Goal: Navigation & Orientation: Find specific page/section

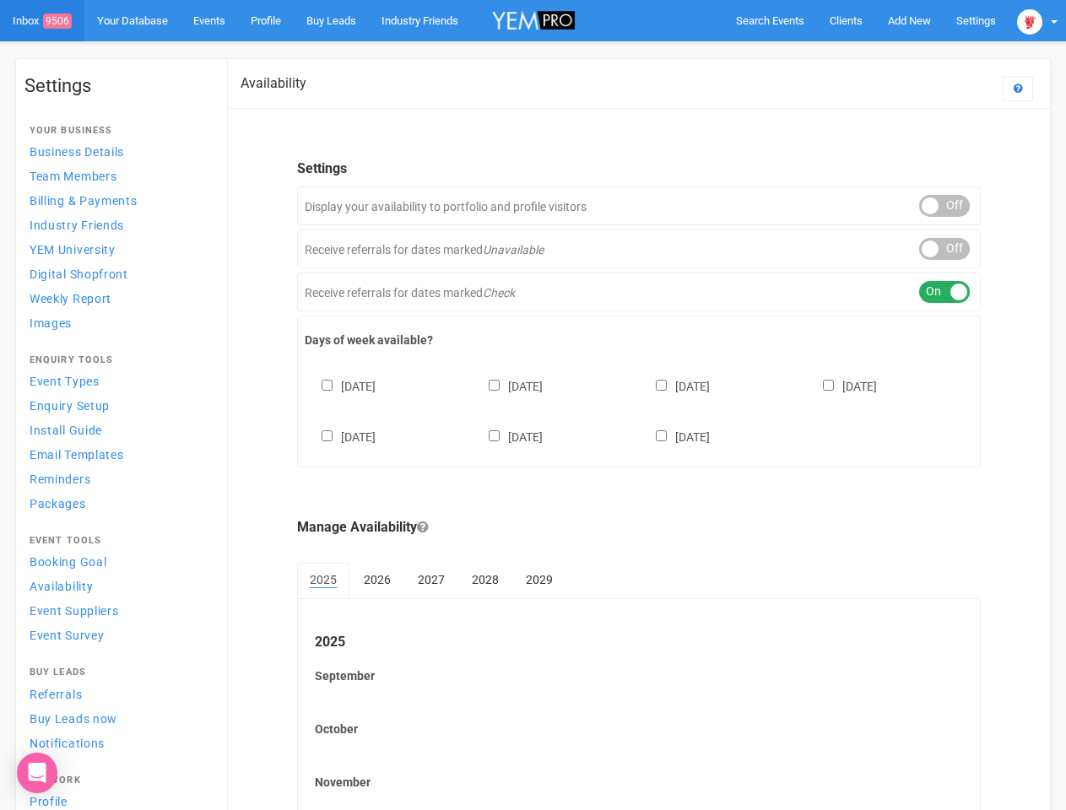
click at [533, 405] on div "[DATE] [DATE] [DATE] [DATE] [DATE] [DATE] [DATE]" at bounding box center [639, 403] width 669 height 101
click at [770, 20] on span "Search Events" at bounding box center [770, 20] width 68 height 13
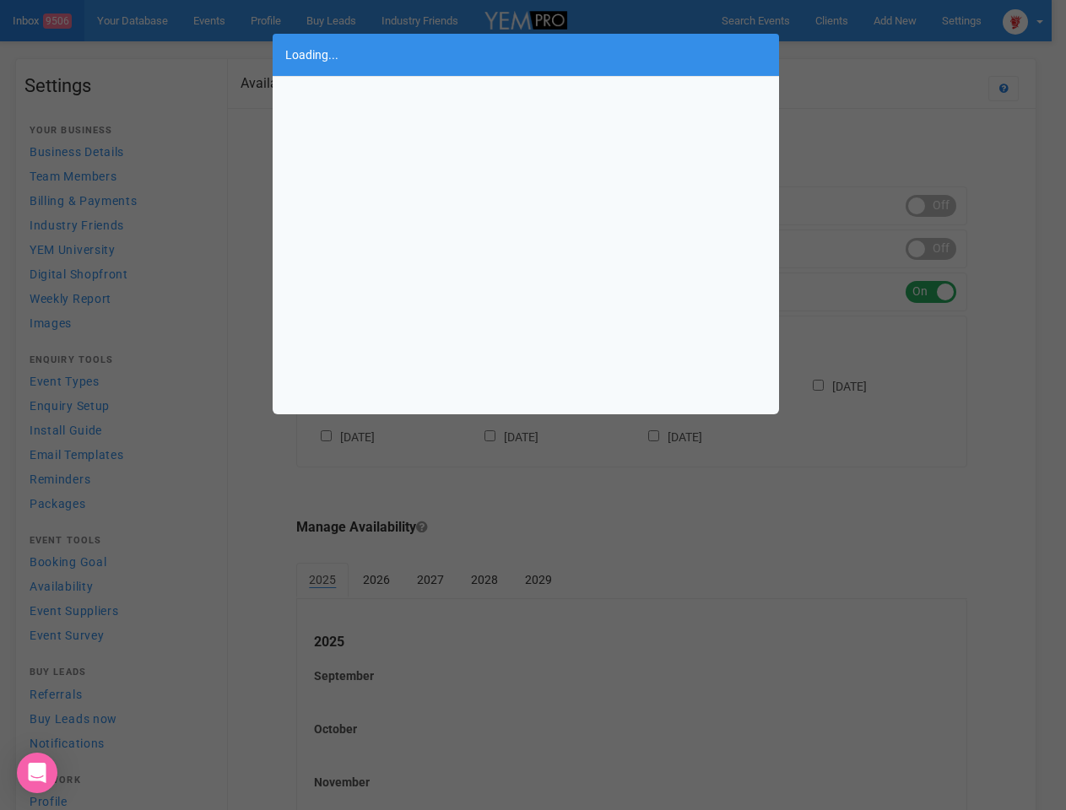
click at [909, 20] on div "Loading..." at bounding box center [533, 405] width 1066 height 810
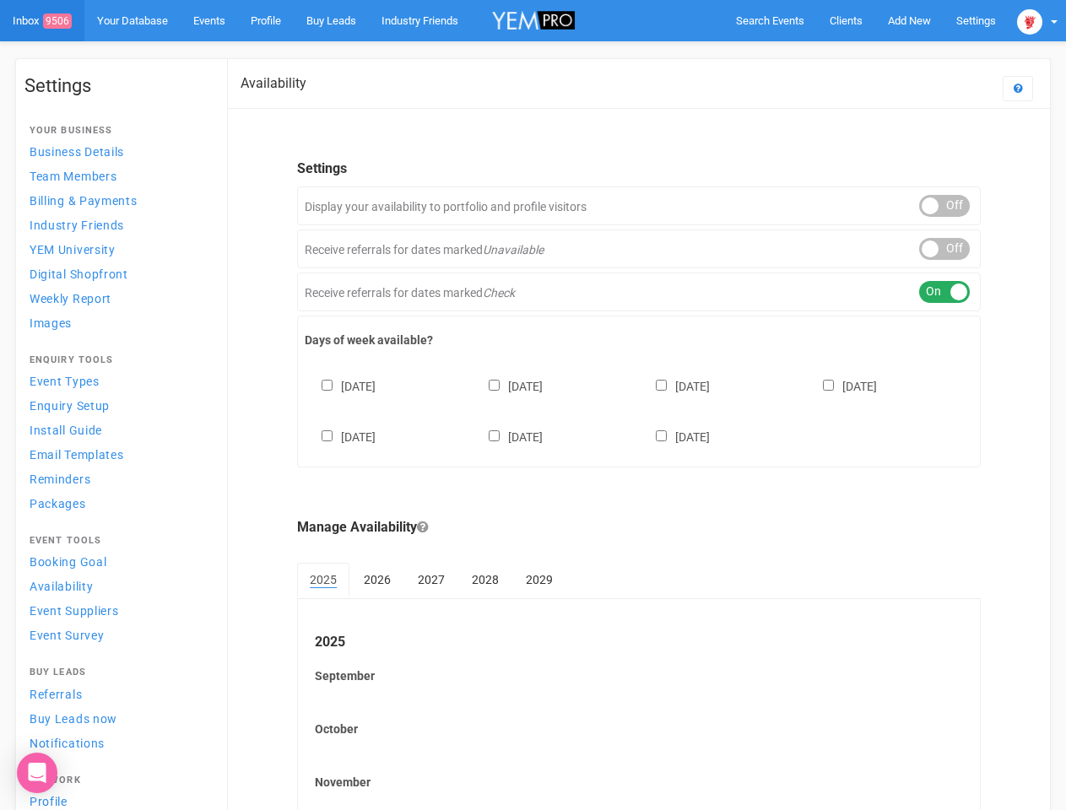
click at [870, 54] on body "Search Events Clients Add New New Client New Event New Enquiry Settings [GEOGRA…" at bounding box center [533, 488] width 1066 height 977
click at [1038, 20] on img at bounding box center [1029, 21] width 25 height 25
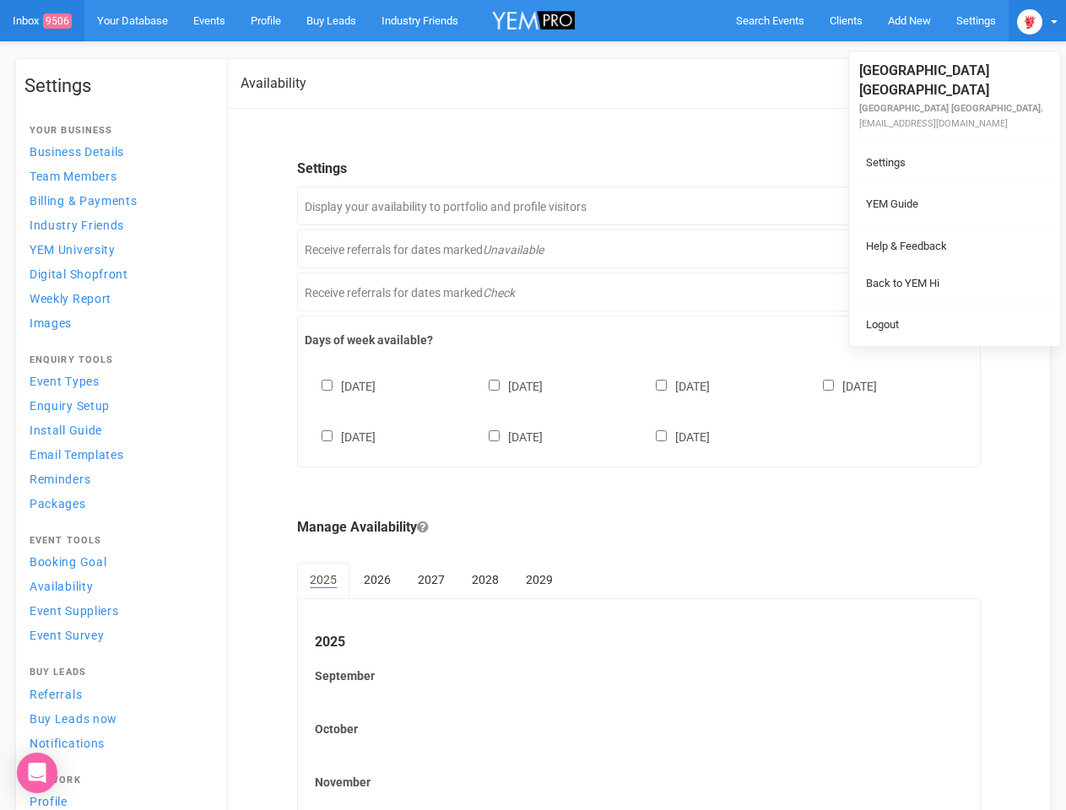
click at [945, 225] on li at bounding box center [954, 225] width 211 height 1
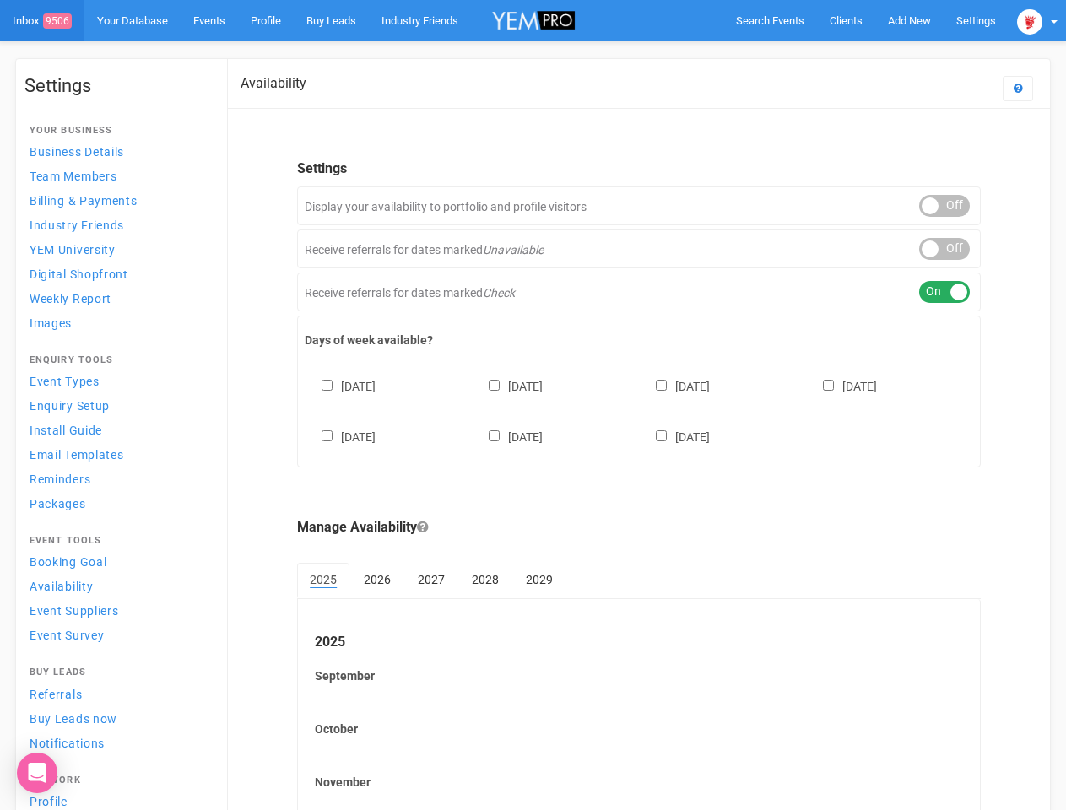
click at [945, 250] on link "Back to YEM Hi" at bounding box center [955, 266] width 203 height 33
click at [945, 292] on div "ON OFF" at bounding box center [944, 292] width 51 height 22
click at [639, 409] on div "[DATE] [DATE] [DATE] [DATE] [DATE] [DATE] [DATE]" at bounding box center [639, 403] width 669 height 101
